Goal: Task Accomplishment & Management: Manage account settings

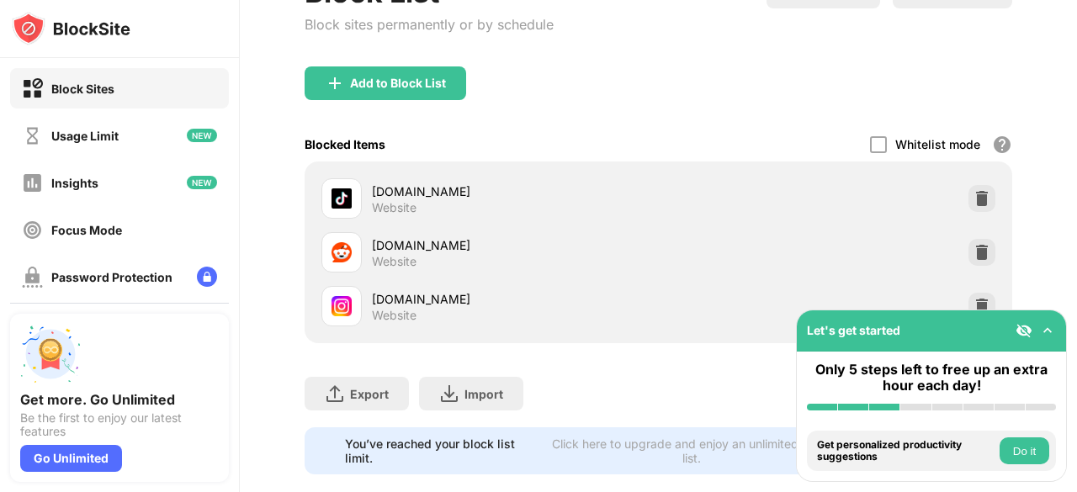
scroll to position [197, 0]
click at [974, 252] on img at bounding box center [982, 252] width 17 height 17
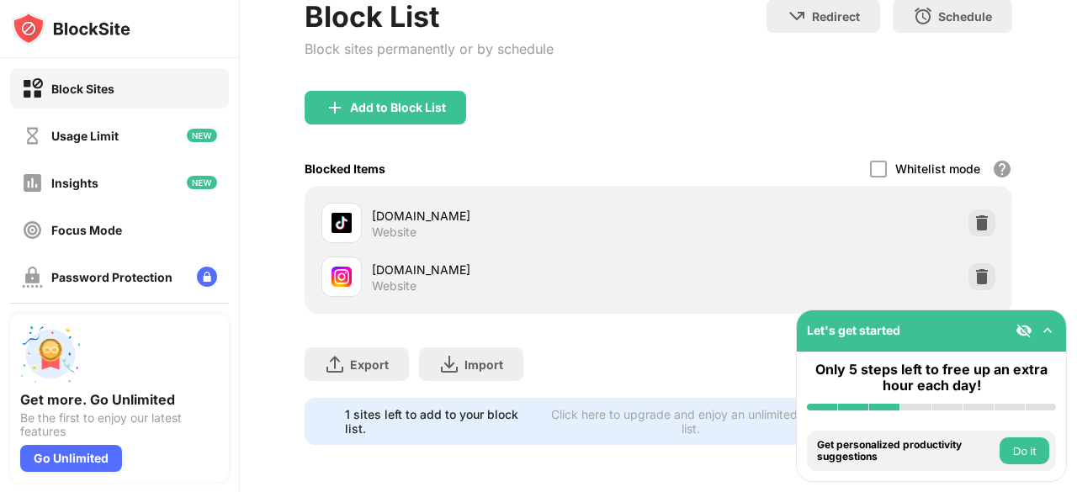
scroll to position [0, 0]
click at [974, 215] on img at bounding box center [982, 223] width 17 height 17
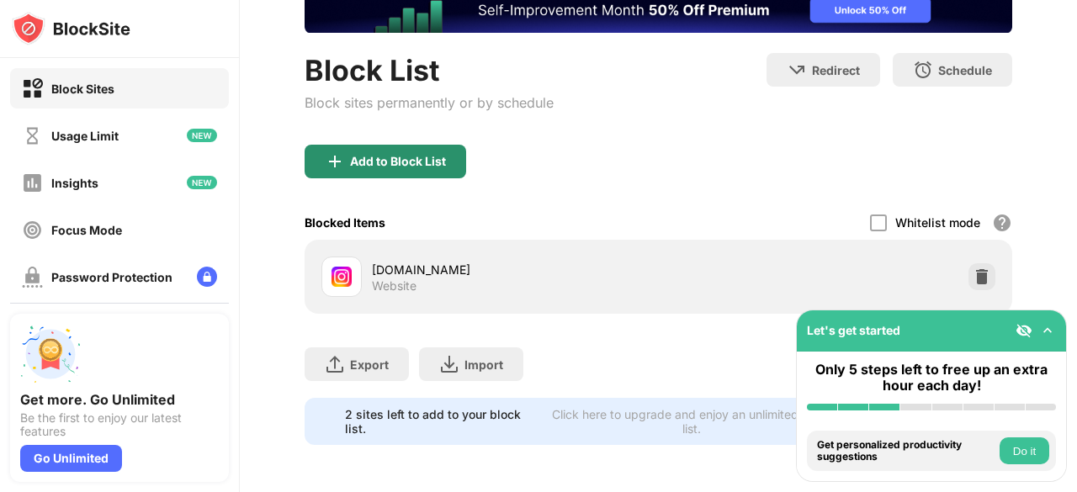
click at [396, 155] on div "Add to Block List" at bounding box center [398, 161] width 96 height 13
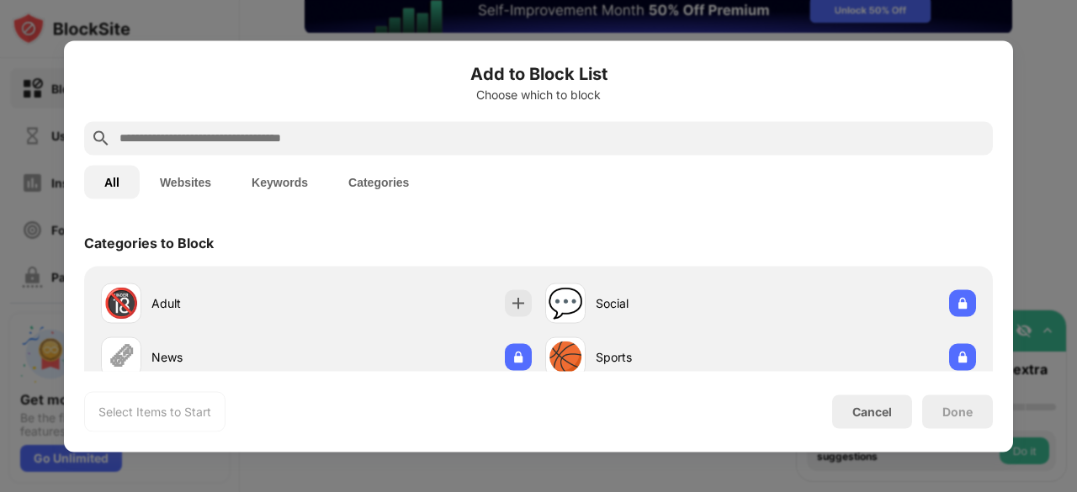
click at [396, 146] on input "text" at bounding box center [552, 138] width 868 height 20
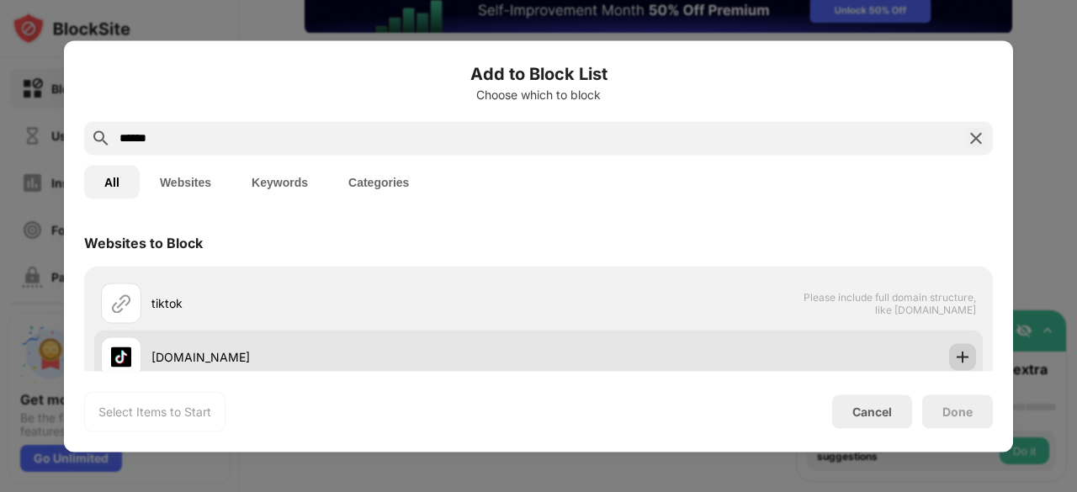
type input "******"
click at [954, 357] on img at bounding box center [962, 356] width 17 height 17
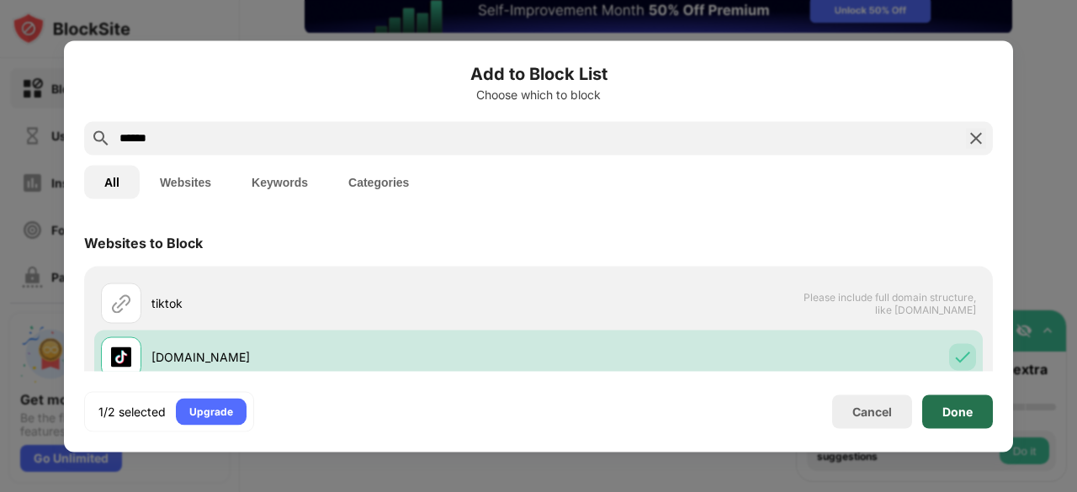
click at [950, 412] on div "Done" at bounding box center [958, 411] width 30 height 13
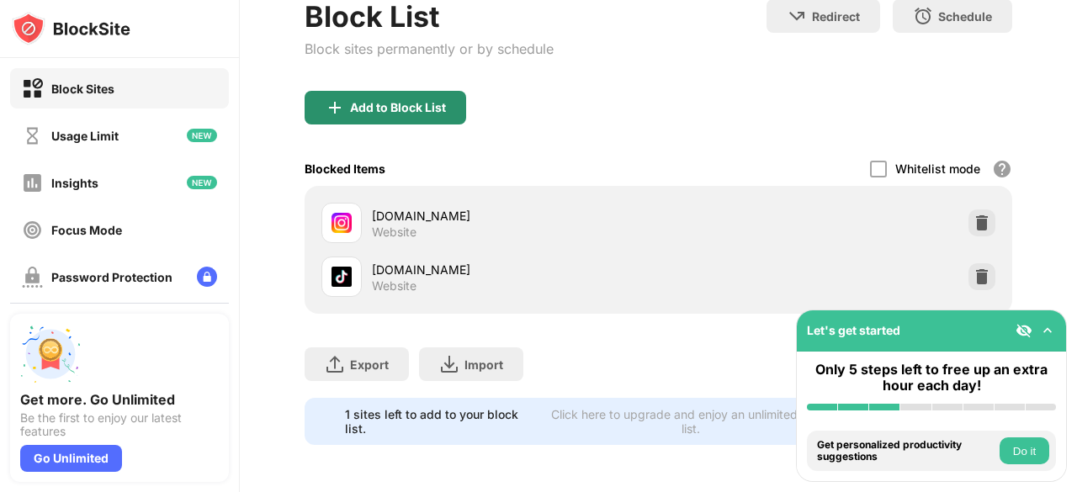
click at [401, 101] on div "Add to Block List" at bounding box center [398, 107] width 96 height 13
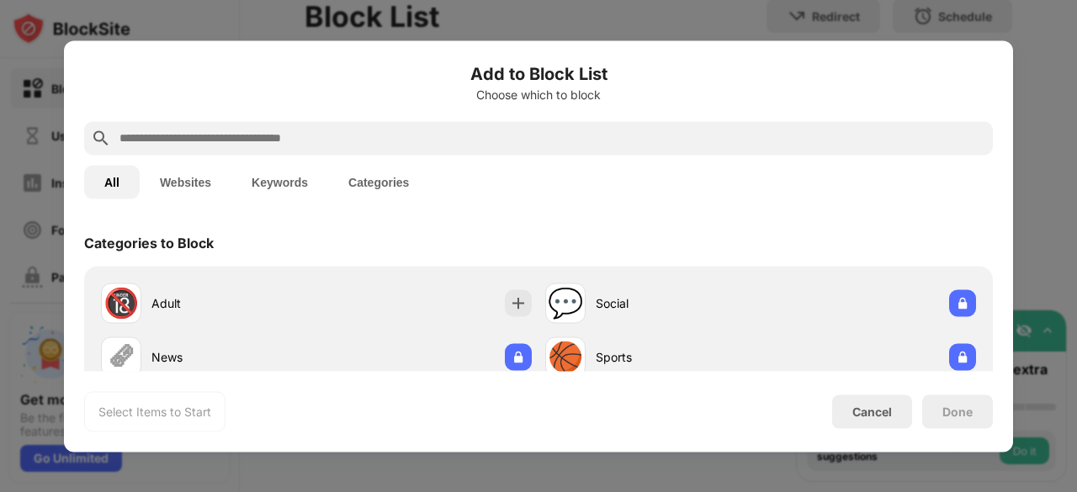
click at [384, 135] on input "text" at bounding box center [552, 138] width 868 height 20
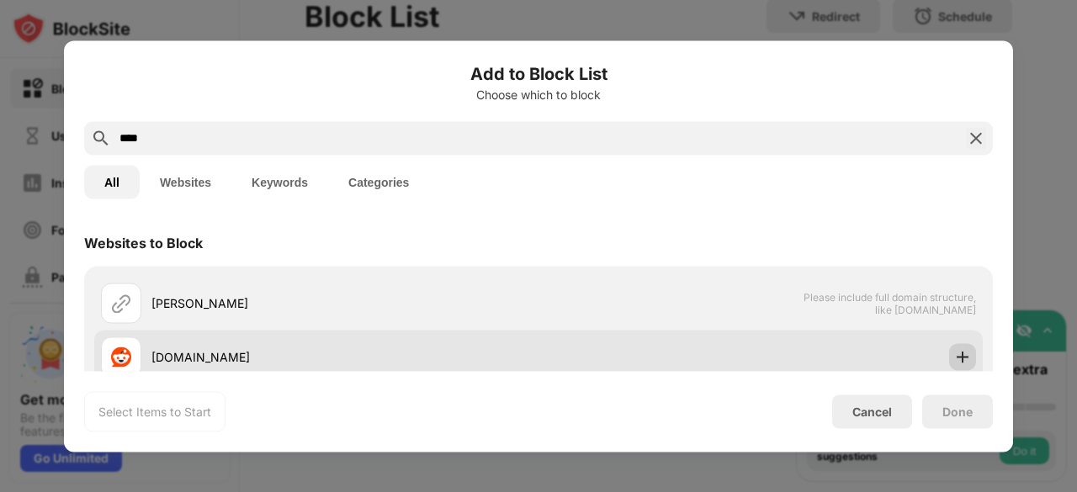
type input "****"
click at [959, 363] on div at bounding box center [962, 356] width 27 height 27
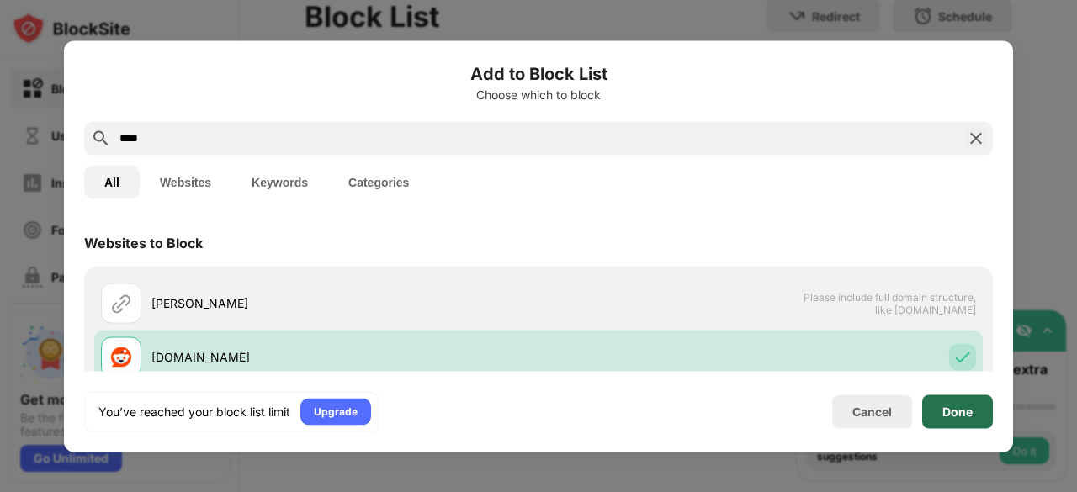
click at [960, 417] on div "Done" at bounding box center [958, 411] width 30 height 13
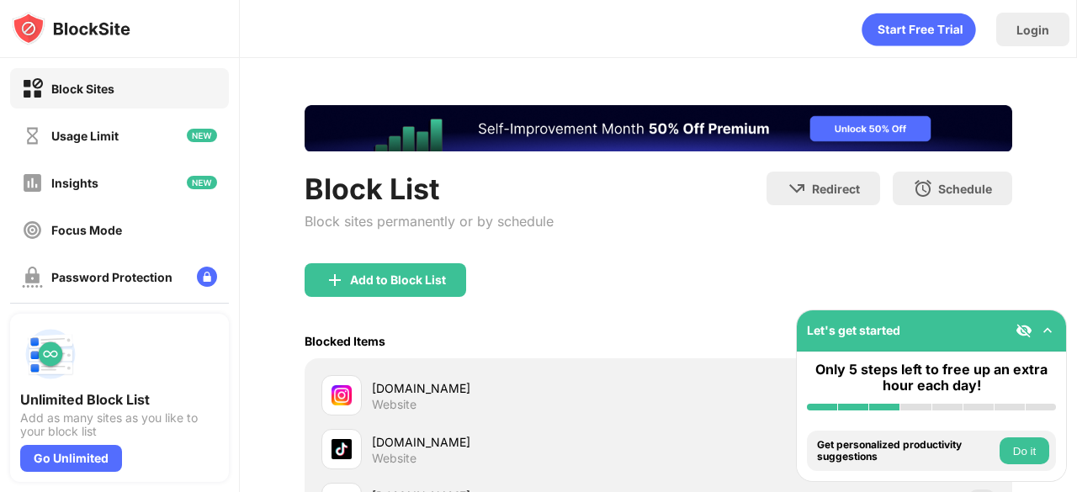
scroll to position [223, 0]
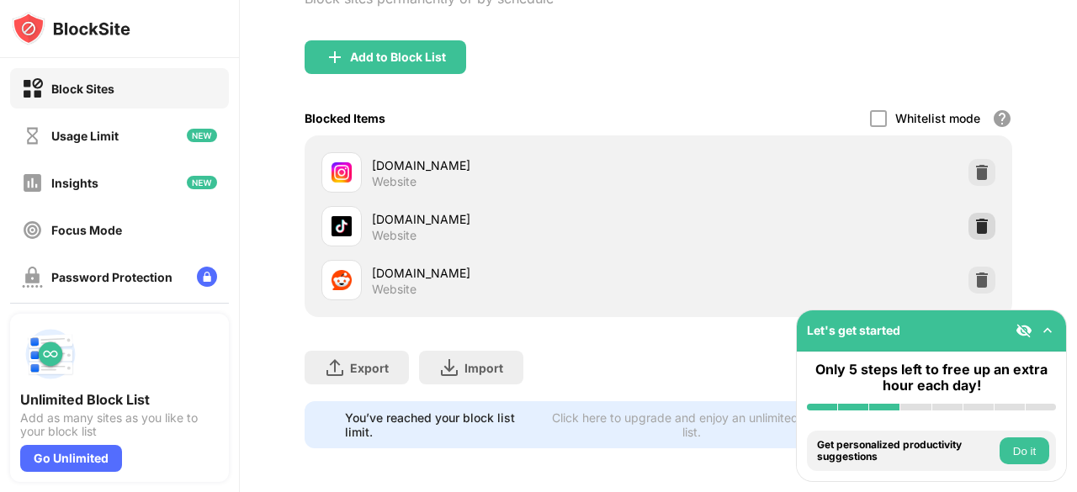
click at [974, 222] on img at bounding box center [982, 226] width 17 height 17
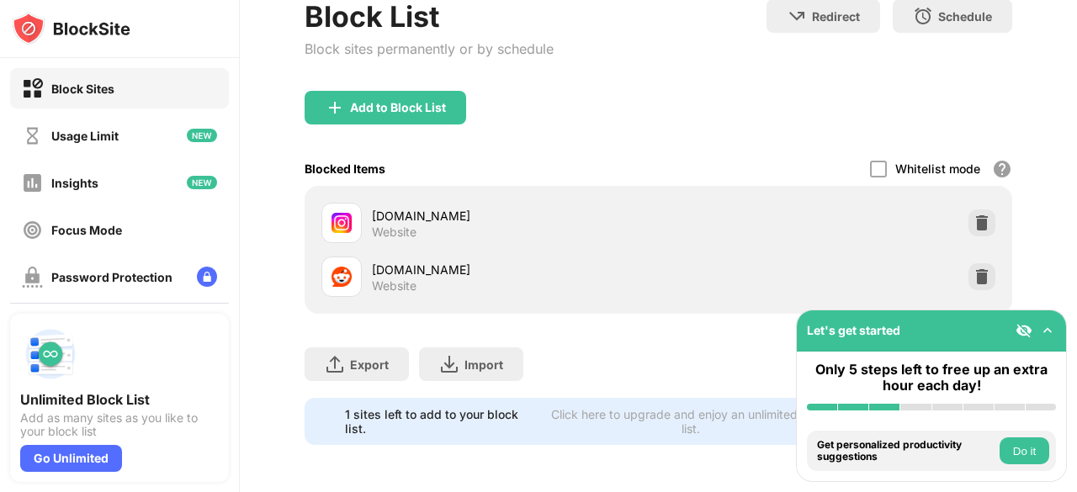
scroll to position [0, 0]
click at [417, 101] on div "Add to Block List" at bounding box center [398, 107] width 96 height 13
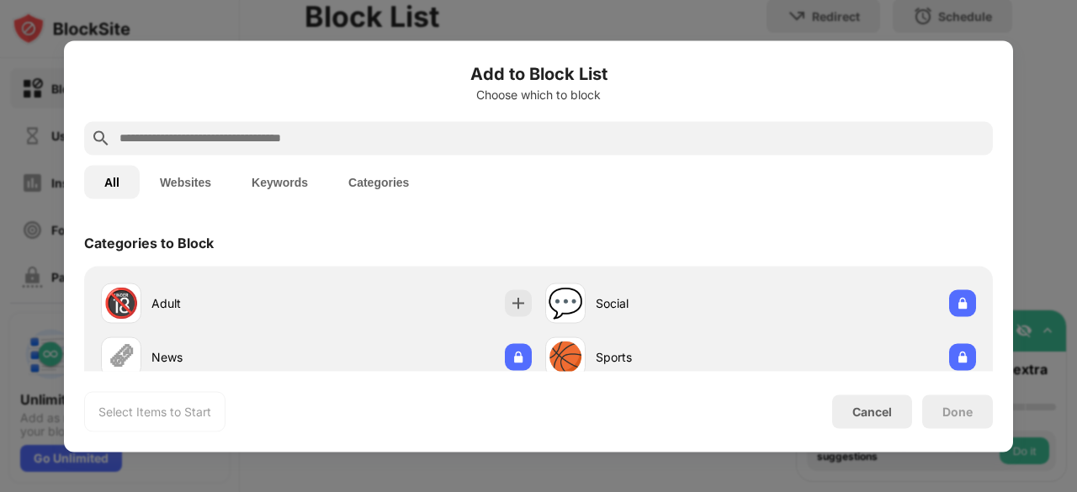
click at [423, 155] on div "All Websites Keywords Categories" at bounding box center [538, 182] width 909 height 54
click at [401, 140] on input "text" at bounding box center [552, 138] width 868 height 20
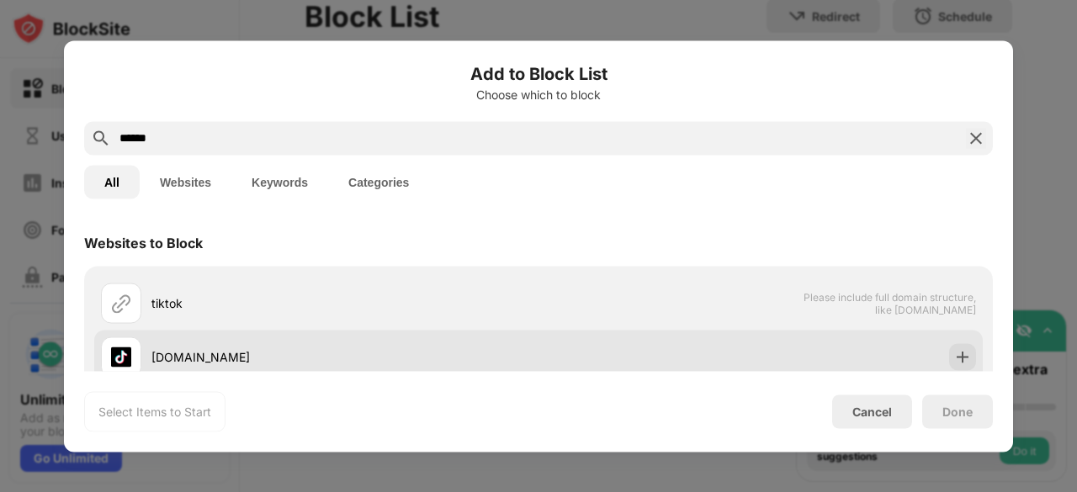
type input "******"
click at [958, 353] on img at bounding box center [962, 356] width 17 height 17
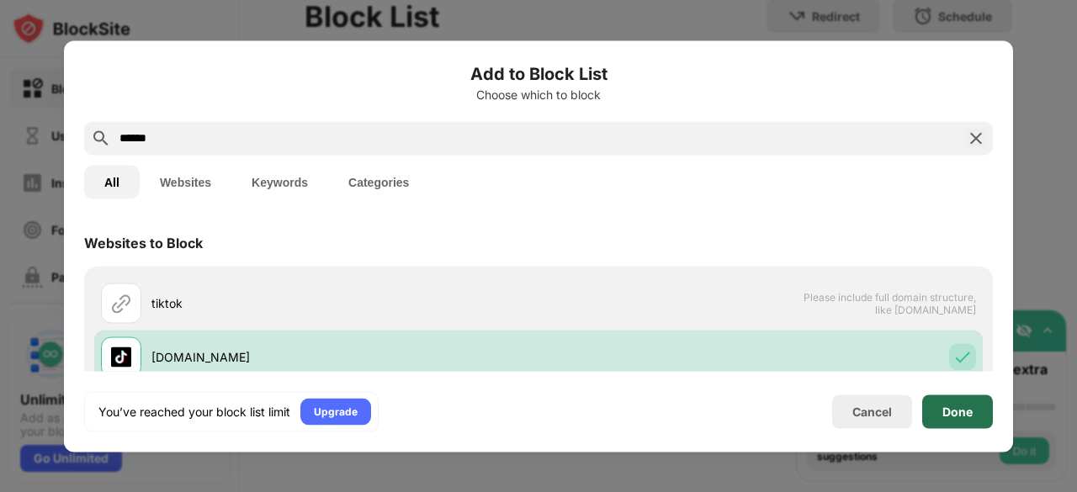
click at [951, 403] on div "Done" at bounding box center [957, 412] width 71 height 34
